Goal: Unclear

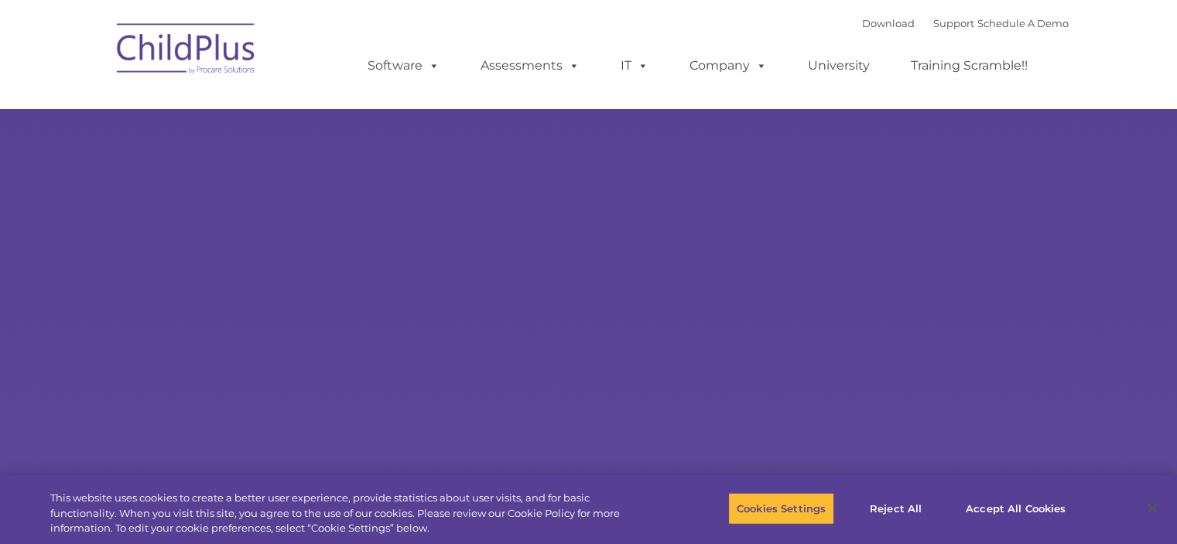
select select "MEDIUM"
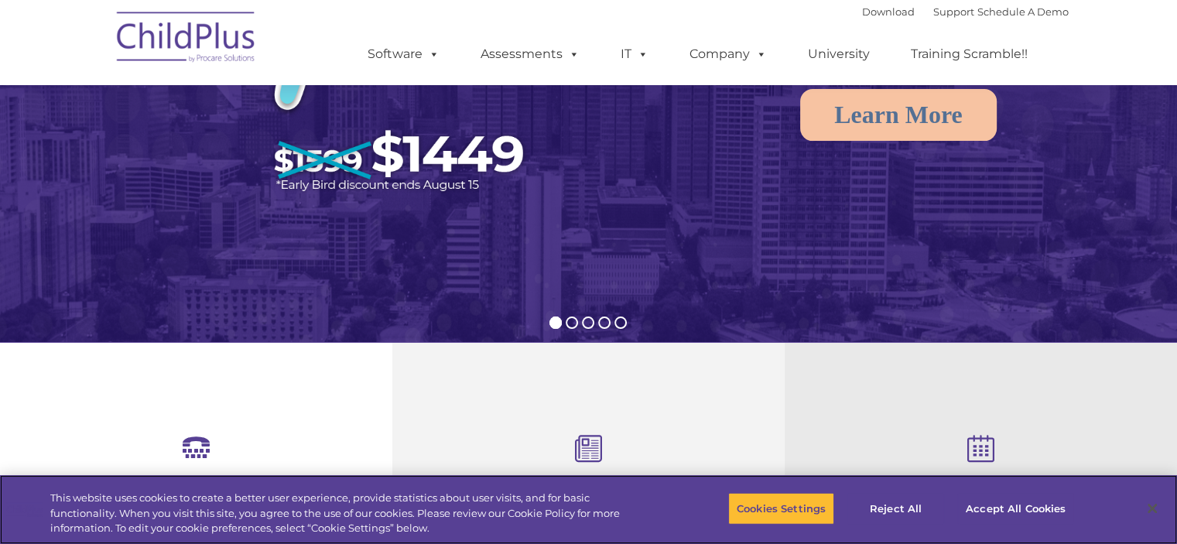
scroll to position [266, 0]
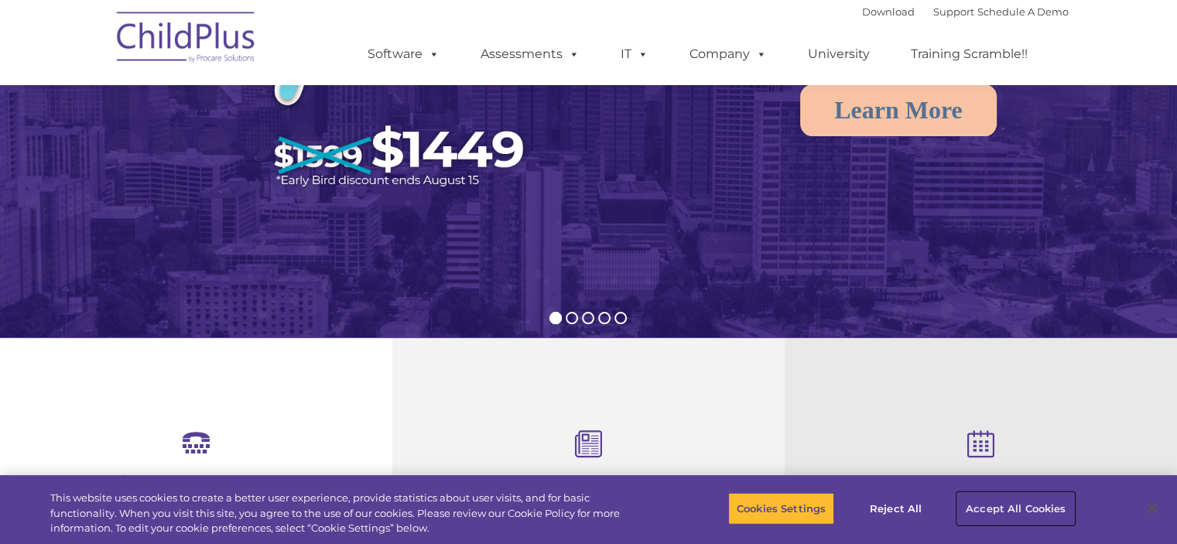
click at [1009, 507] on button "Accept All Cookies" at bounding box center [1015, 508] width 117 height 32
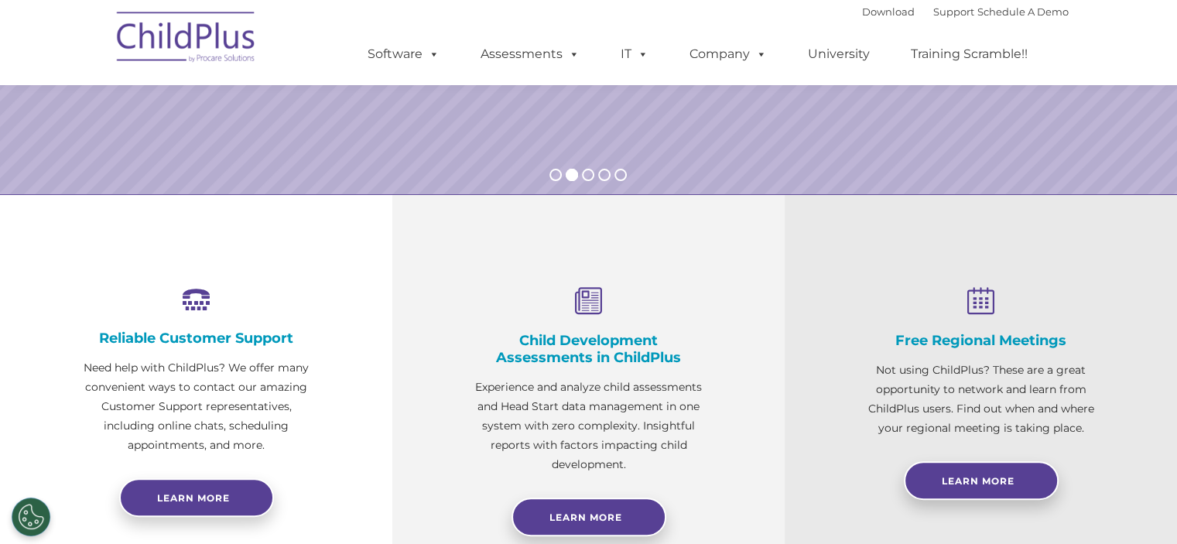
scroll to position [0, 0]
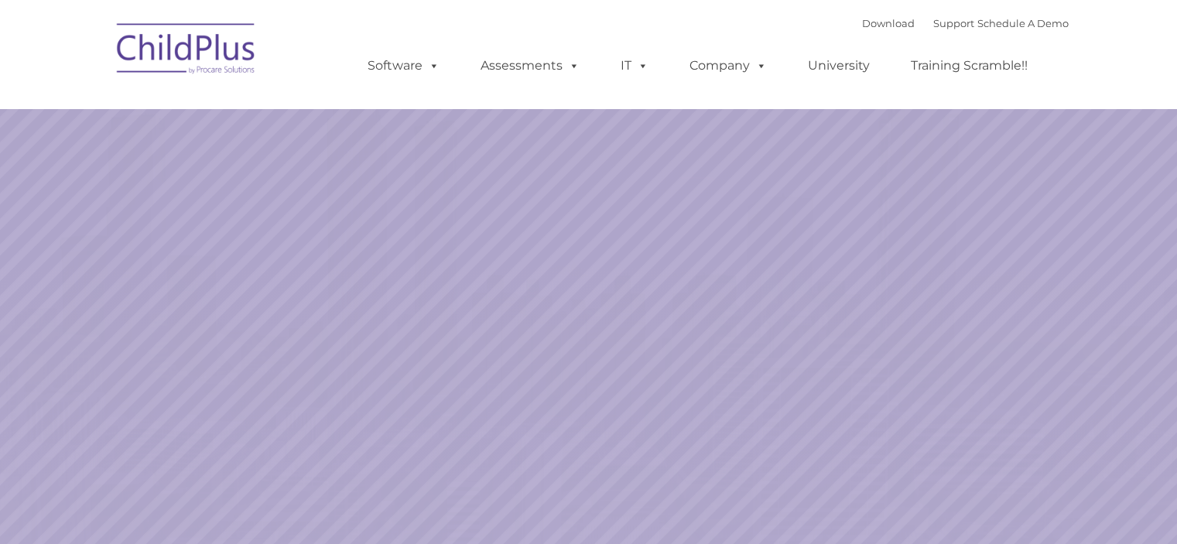
select select "MEDIUM"
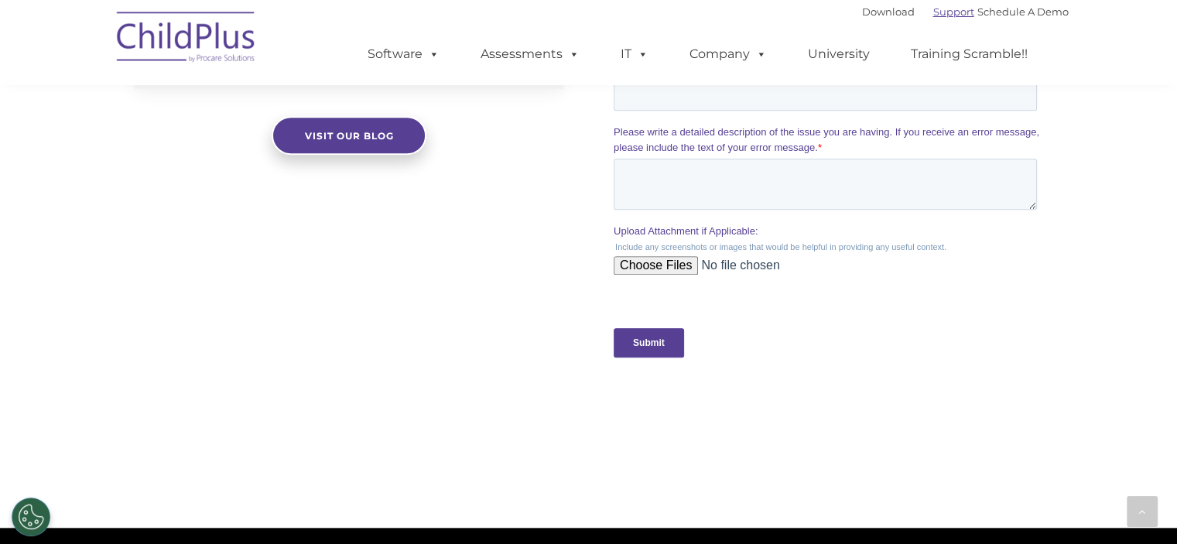
scroll to position [1422, 0]
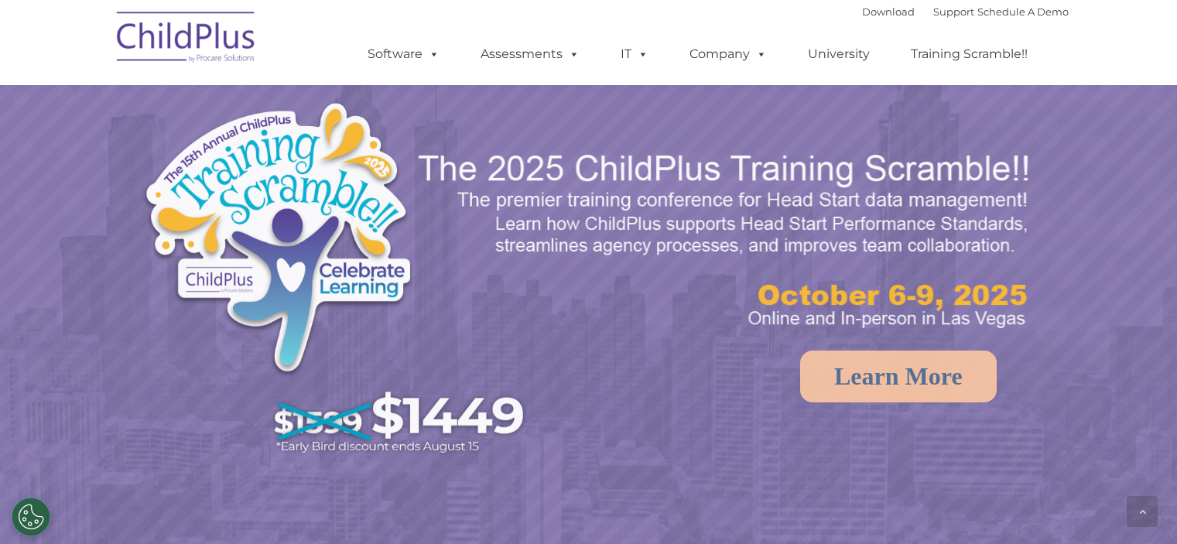
scroll to position [1474, 0]
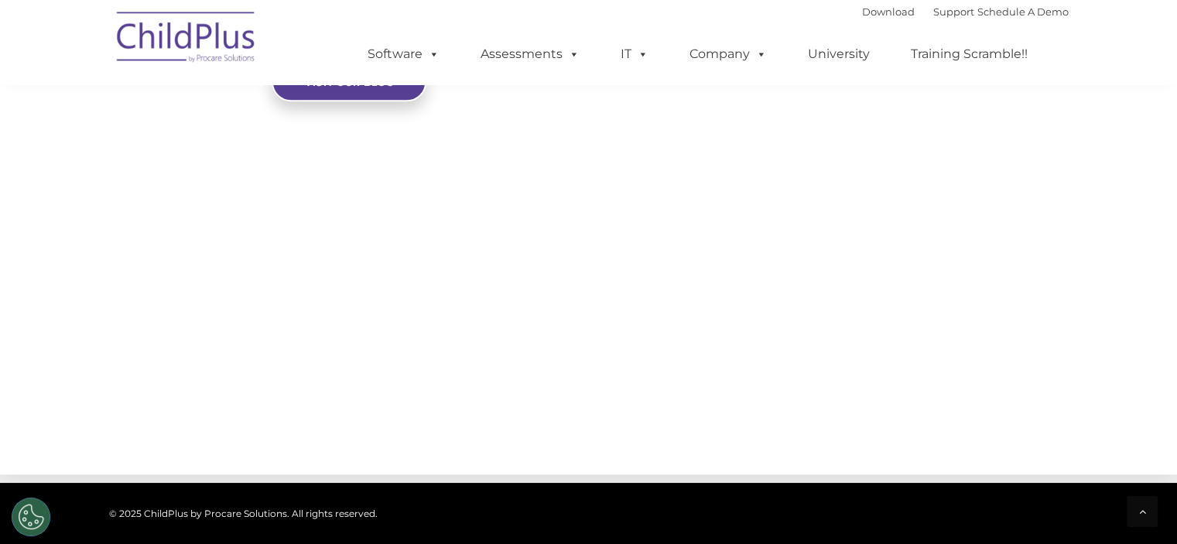
select select "MEDIUM"
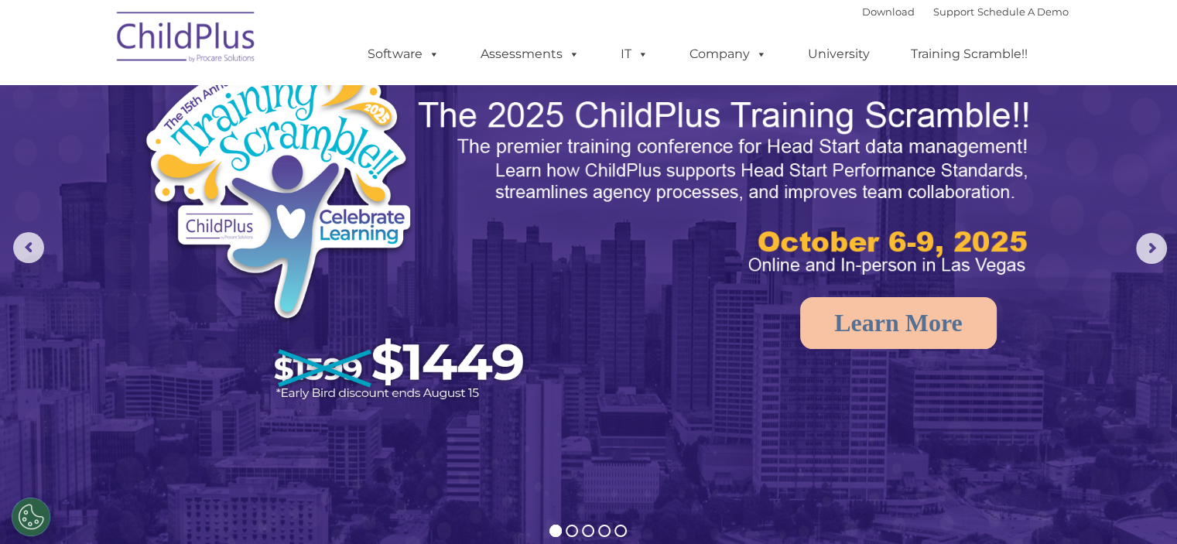
scroll to position [0, 0]
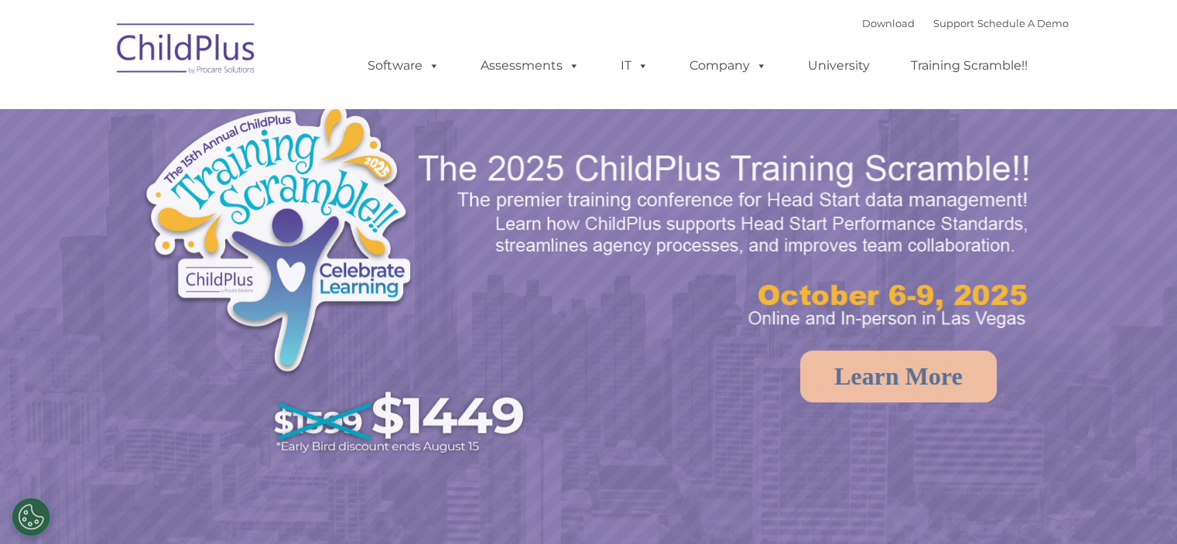
select select "MEDIUM"
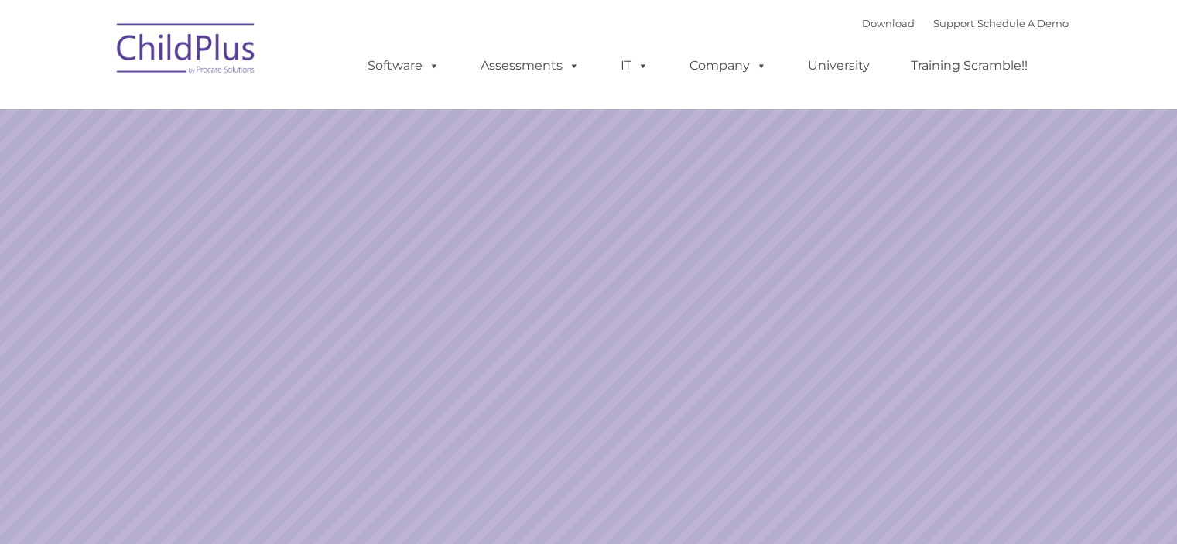
select select "MEDIUM"
